Goal: Task Accomplishment & Management: Manage account settings

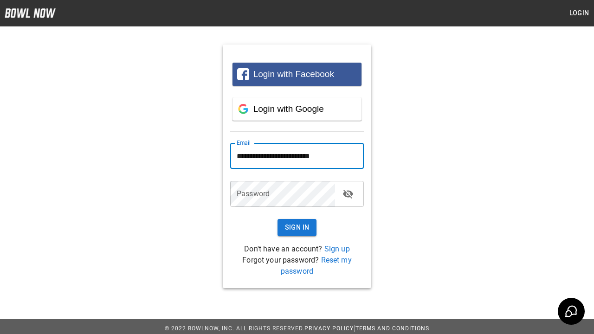
type input "**********"
click at [297, 227] on button "Sign In" at bounding box center [297, 227] width 39 height 17
